Goal: Task Accomplishment & Management: Use online tool/utility

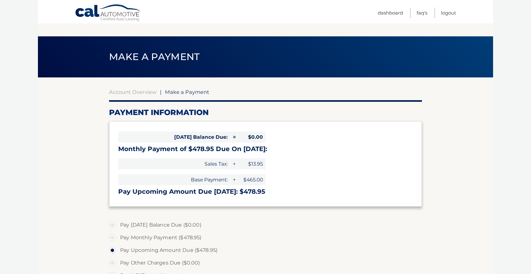
select select "OGY1NmM2M2QtODRlNC00ZjZhLWIxYzItMzQ4YzRjNTVjMmE4"
